Goal: Entertainment & Leisure: Consume media (video, audio)

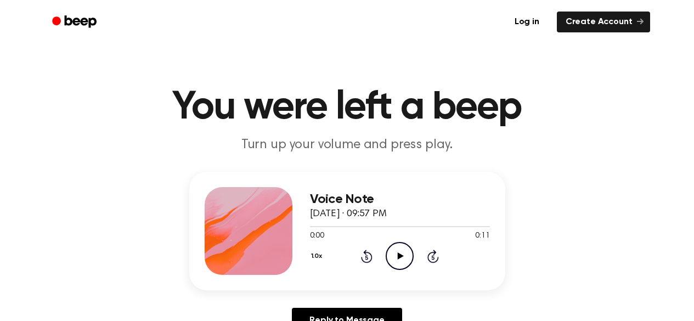
click at [404, 257] on icon "Play Audio" at bounding box center [400, 256] width 28 height 28
click at [395, 262] on icon "Play Audio" at bounding box center [400, 256] width 28 height 28
click at [398, 260] on icon "Play Audio" at bounding box center [400, 256] width 28 height 28
click at [399, 260] on icon "Play Audio" at bounding box center [400, 256] width 28 height 28
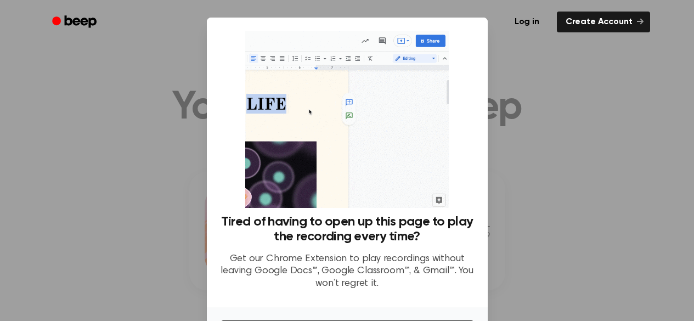
click at [136, 204] on div at bounding box center [347, 160] width 694 height 321
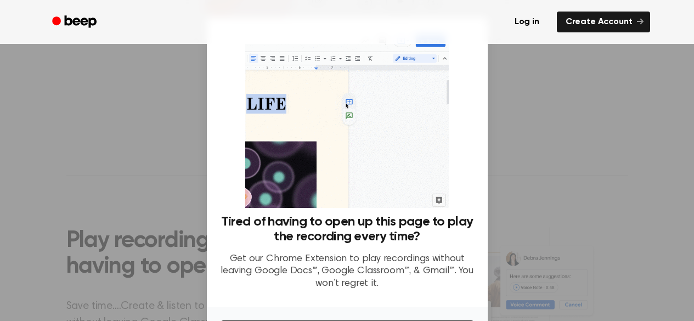
scroll to position [274, 0]
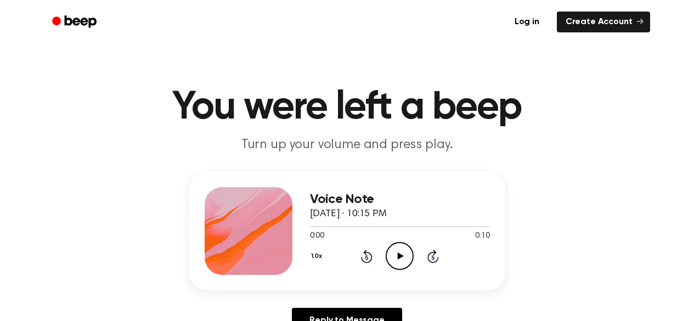
scroll to position [55, 0]
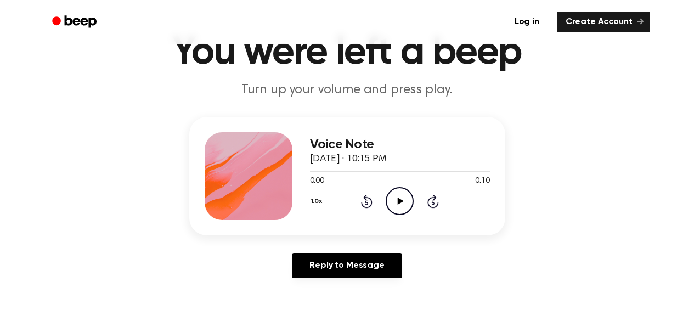
click at [407, 200] on icon "Play Audio" at bounding box center [400, 201] width 28 height 28
click at [399, 197] on icon "Play Audio" at bounding box center [400, 201] width 28 height 28
